Goal: Contribute content

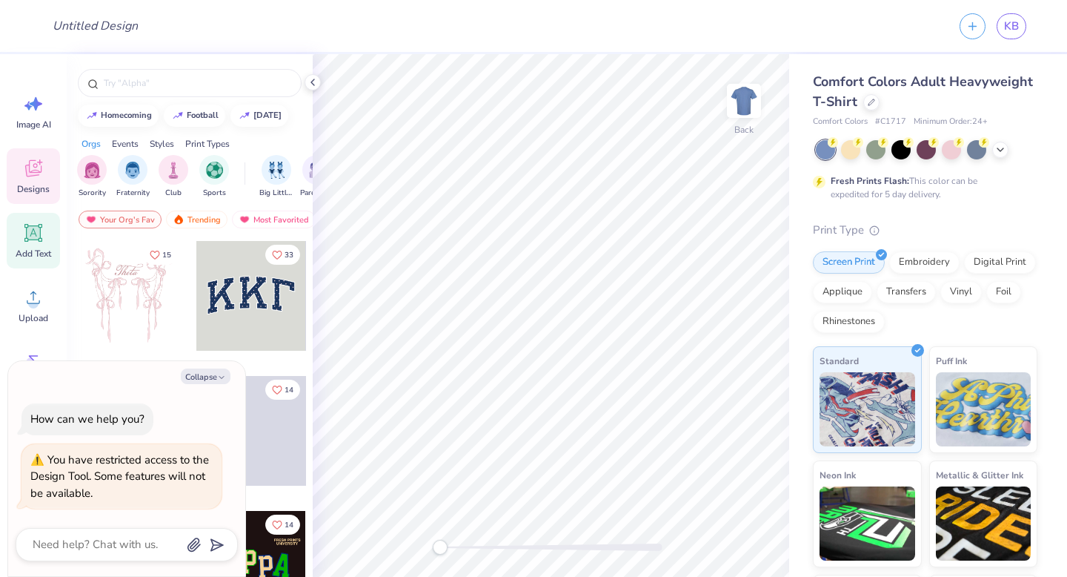
click at [33, 248] on span "Add Text" at bounding box center [34, 254] width 36 height 12
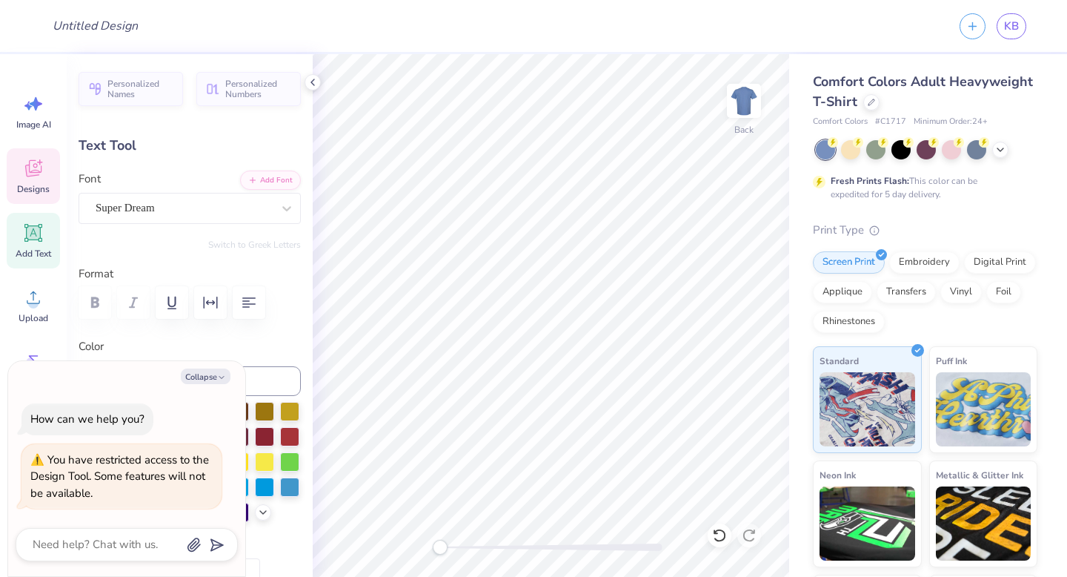
click at [25, 185] on span "Designs" at bounding box center [33, 189] width 33 height 12
type textarea "x"
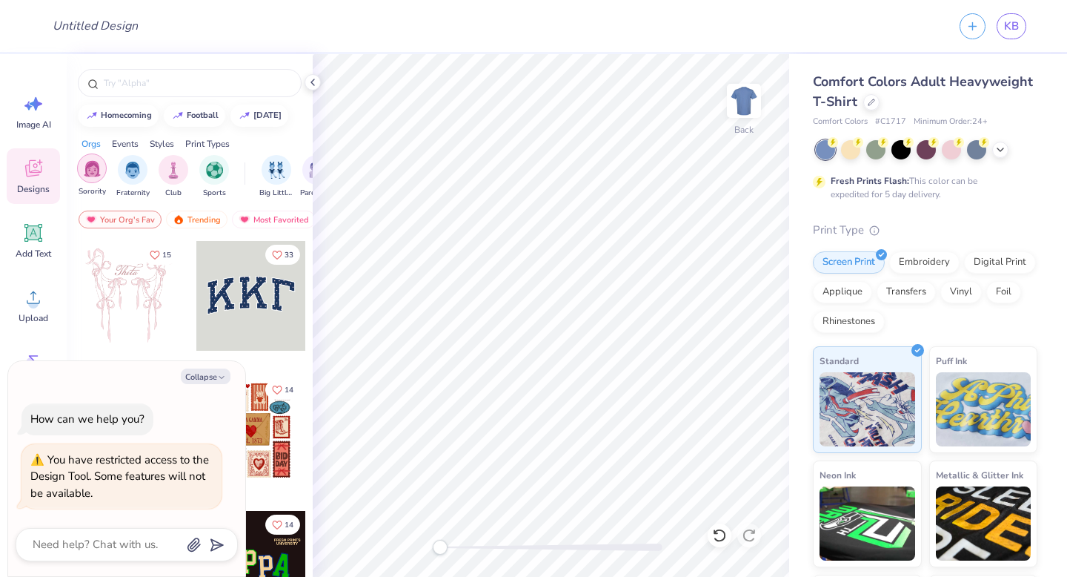
click at [95, 161] on img "filter for Sorority" at bounding box center [92, 168] width 17 height 17
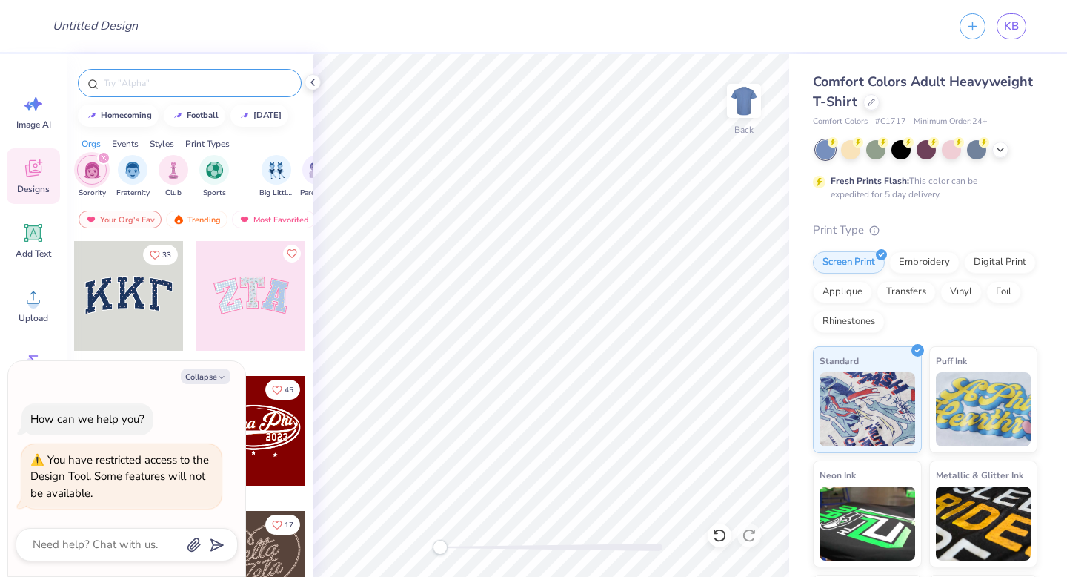
click at [162, 90] on div at bounding box center [190, 83] width 224 height 28
click at [157, 83] on input "text" at bounding box center [197, 83] width 190 height 15
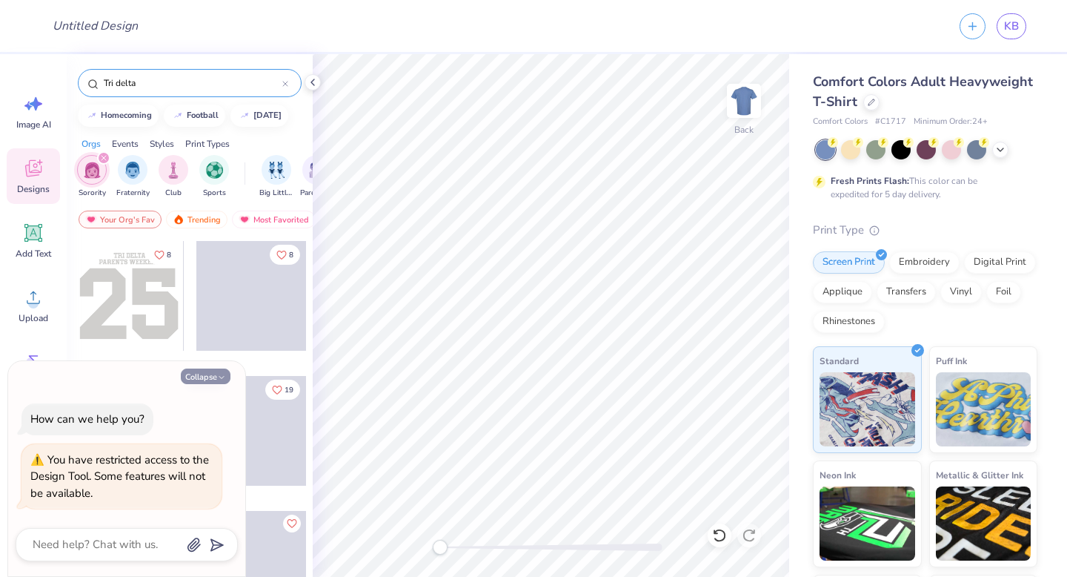
type input "Tri delta"
click at [203, 375] on button "Collapse" at bounding box center [206, 376] width 50 height 16
type textarea "x"
